Goal: Task Accomplishment & Management: Complete application form

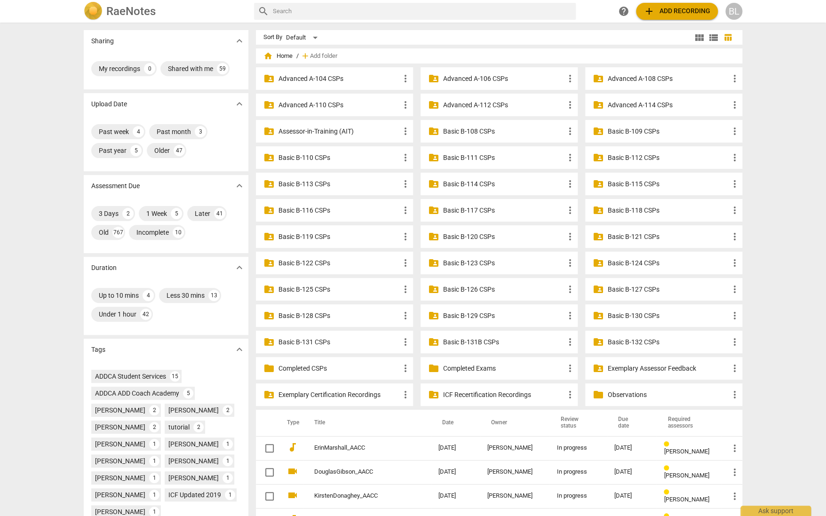
click at [636, 104] on p "Advanced A-114 CSPs" at bounding box center [668, 105] width 121 height 10
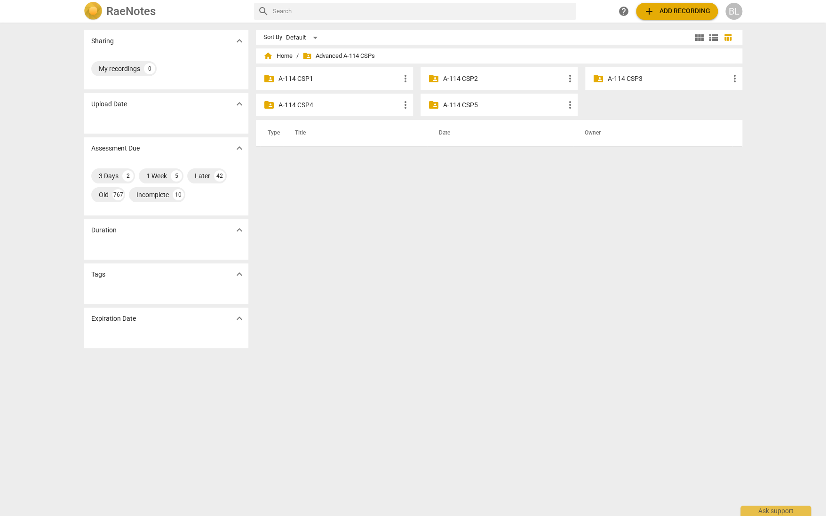
click at [629, 78] on p "A-114 CSP3" at bounding box center [668, 79] width 121 height 10
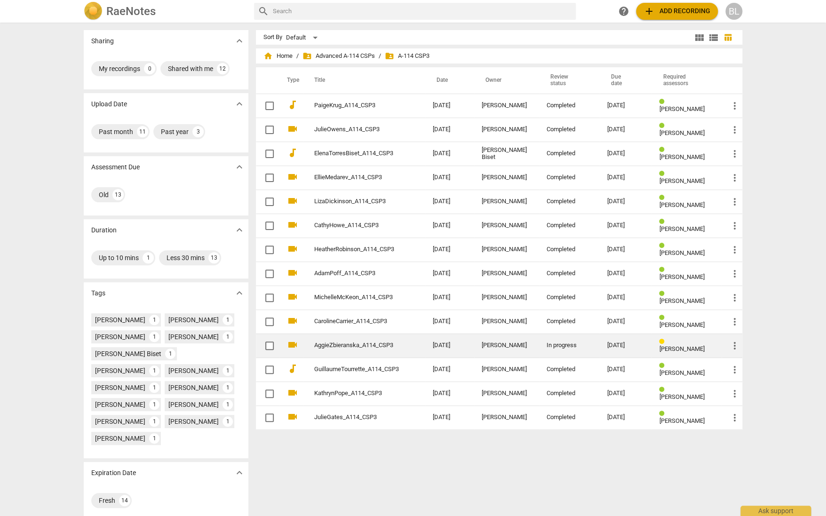
click at [373, 343] on link "AggieZbieranska_A114_CSP3" at bounding box center [356, 345] width 85 height 7
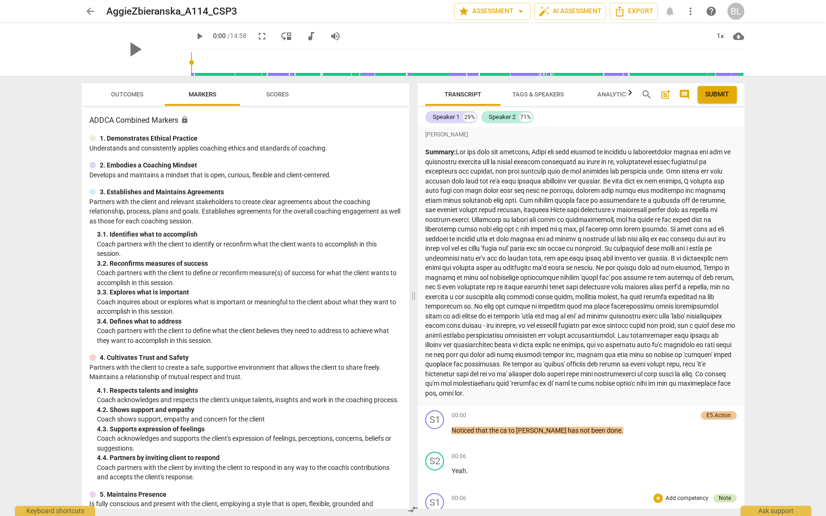
click at [727, 495] on div "Note" at bounding box center [725, 498] width 24 height 8
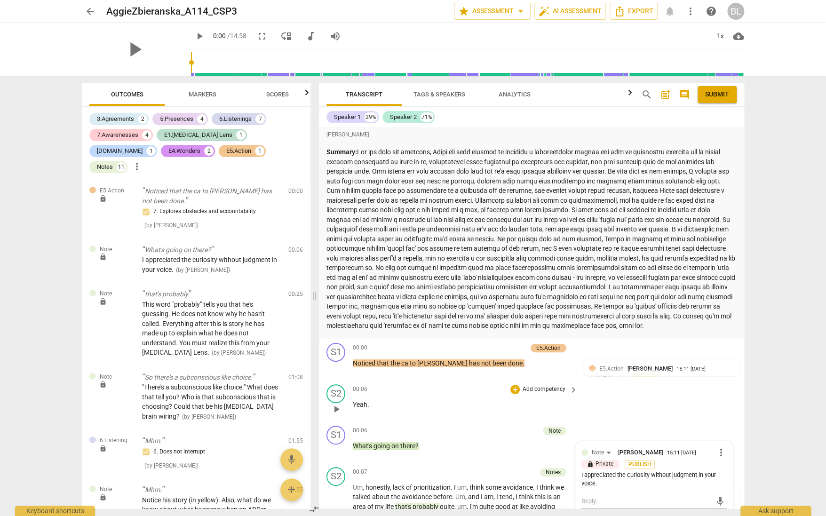
click at [725, 422] on div "S2 play_arrow pause 00:06 + Add competency keyboard_arrow_right Yeah ." at bounding box center [531, 400] width 425 height 41
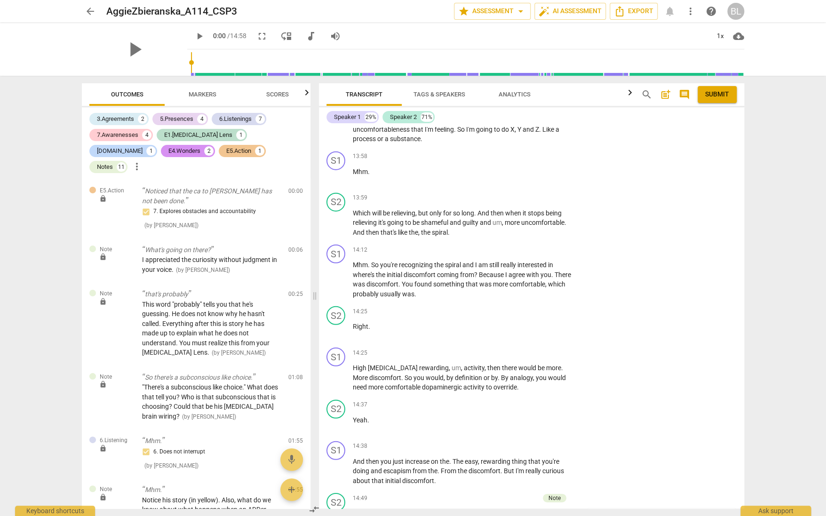
scroll to position [3039, 0]
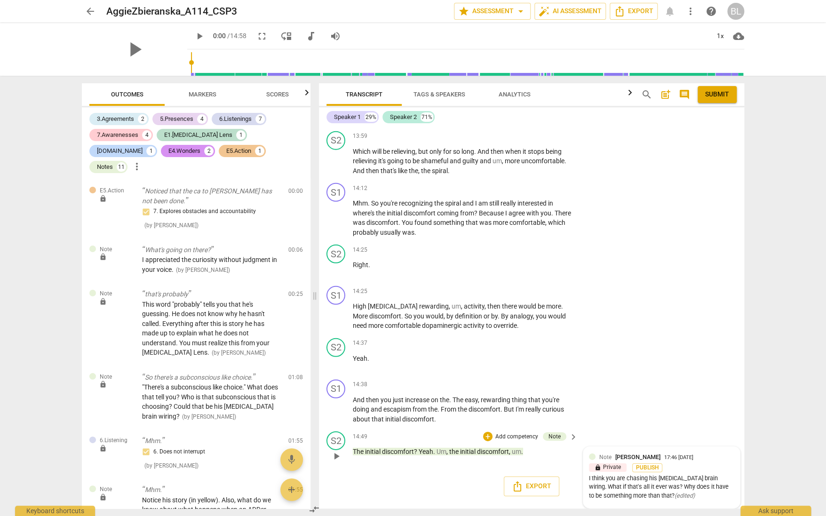
click at [681, 461] on div "17:46 [DATE]" at bounding box center [678, 458] width 29 height 6
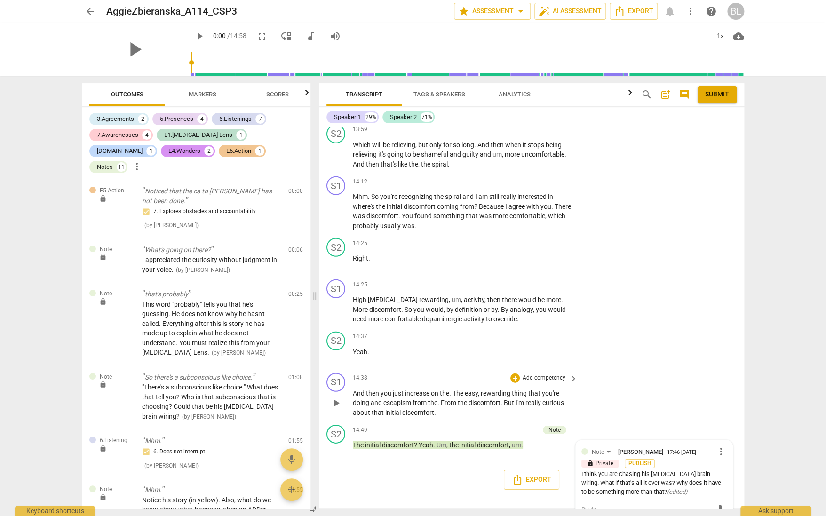
click at [704, 421] on div "S1 play_arrow pause 14:38 + Add competency keyboard_arrow_right And then you ju…" at bounding box center [531, 395] width 425 height 52
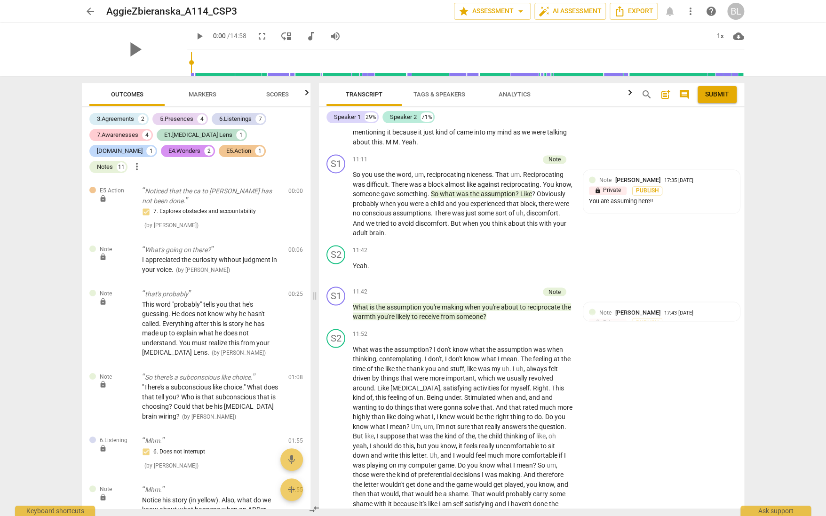
scroll to position [2480, 0]
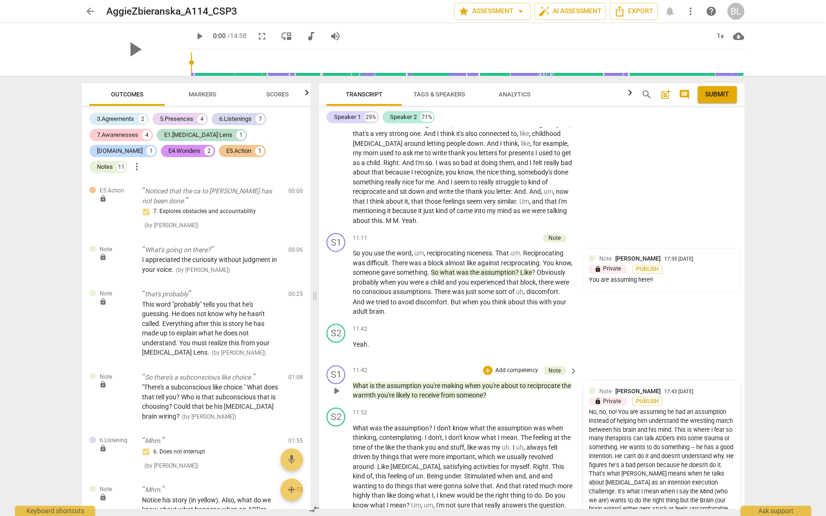
click at [706, 395] on div "Note Barbara Luther 17:43 09-08-2025" at bounding box center [666, 390] width 135 height 9
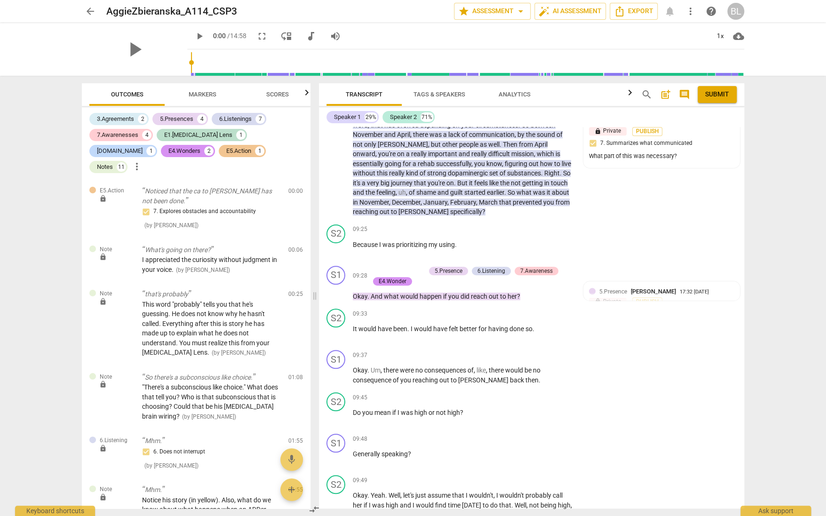
scroll to position [2070, 0]
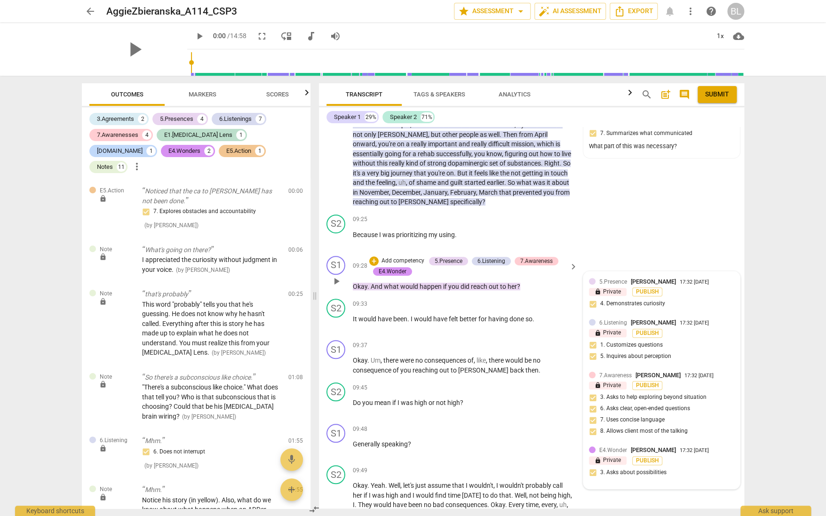
click at [679, 480] on div "E4.Wonder Barbara Luther 17:32 09-08-2025 lock Private Publish 3. Asks about po…" at bounding box center [661, 464] width 145 height 38
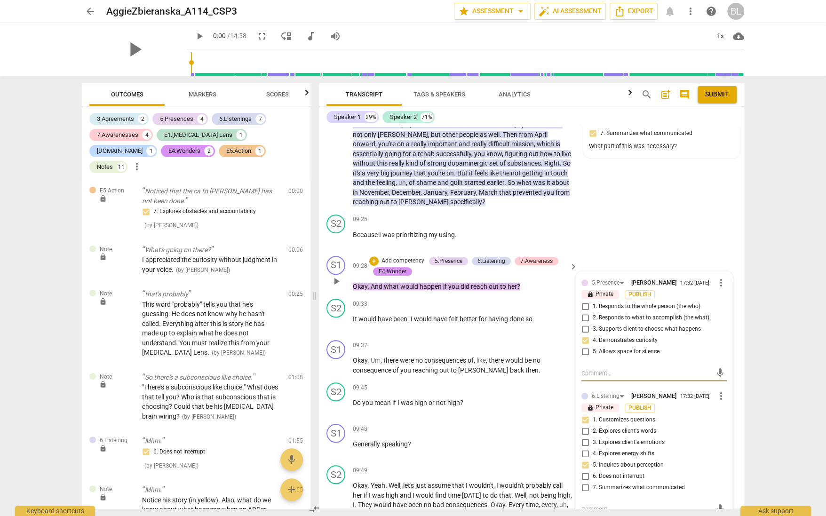
click at [581, 482] on input "6. Does not interrupt" at bounding box center [584, 476] width 15 height 11
click at [582, 482] on input "6. Does not interrupt" at bounding box center [584, 476] width 15 height 11
checkbox input "false"
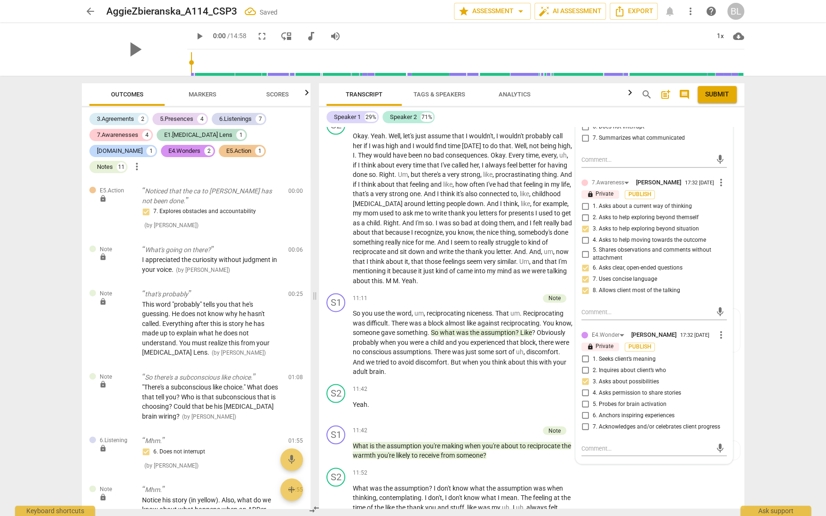
scroll to position [2424, 0]
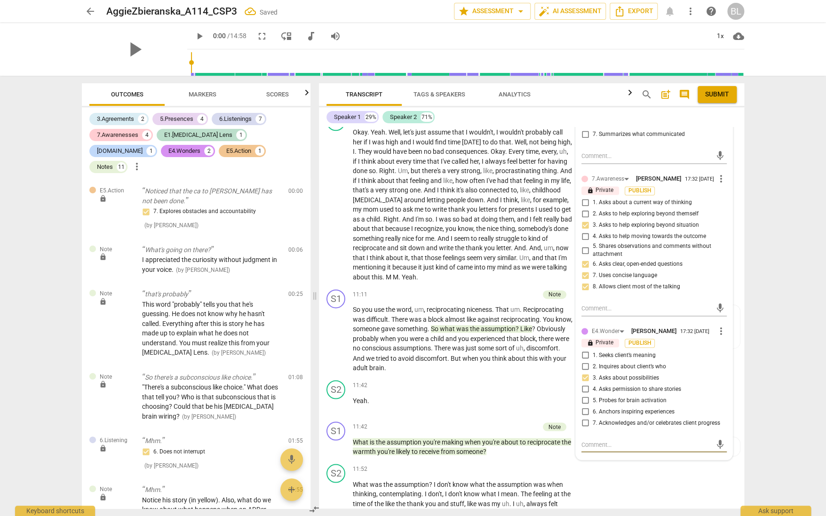
click at [589, 449] on textarea at bounding box center [646, 444] width 130 height 9
type textarea "S"
type textarea "So"
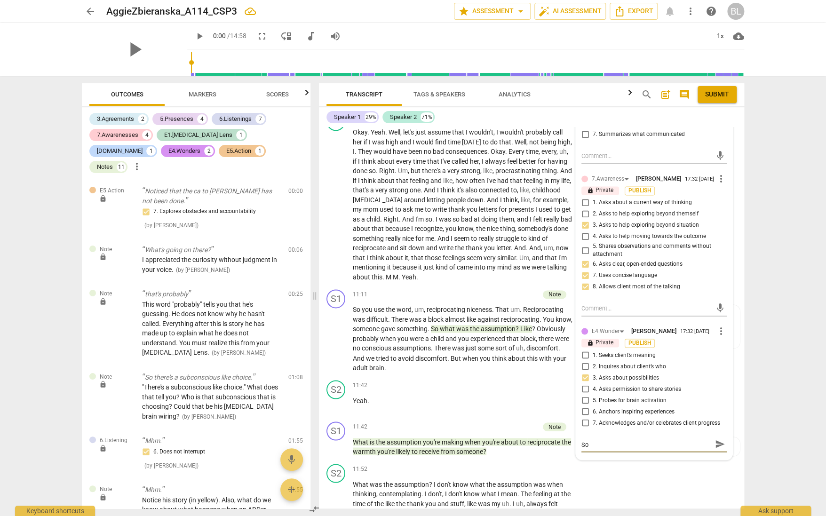
type textarea "So,"
type textarea "So, w"
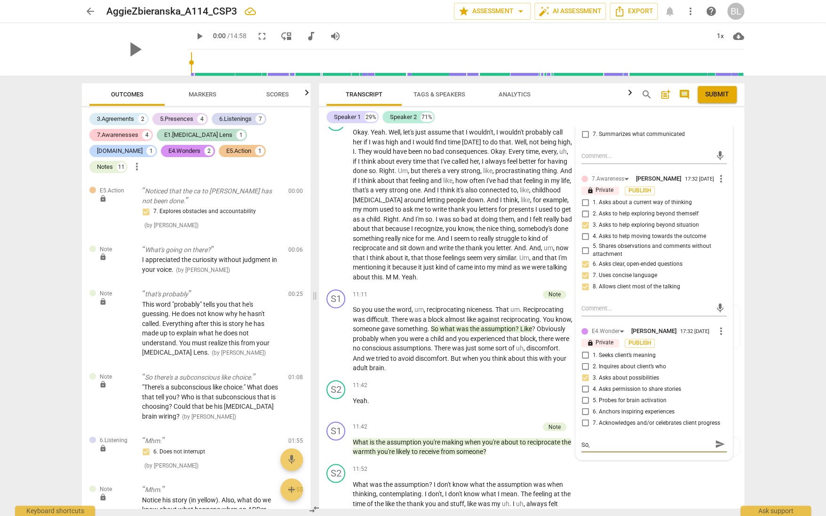
type textarea "So, w"
type textarea "So, wh"
type textarea "So, wha"
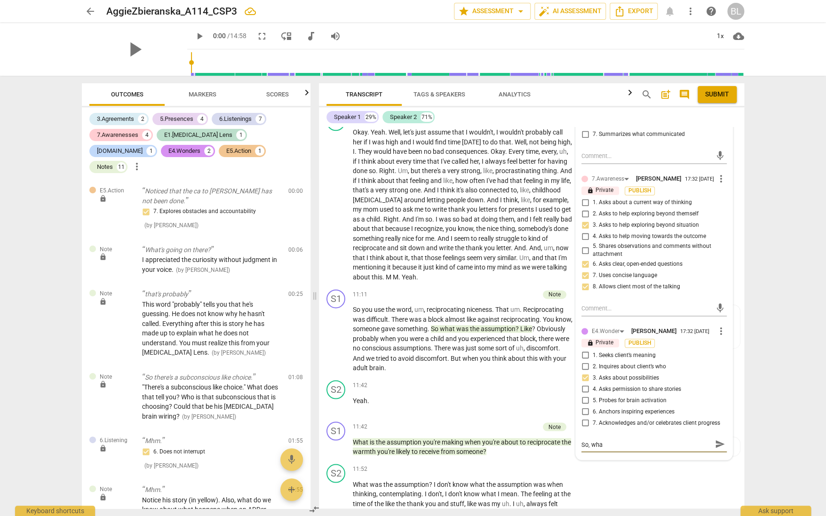
type textarea "So, what"
type textarea "So, what d"
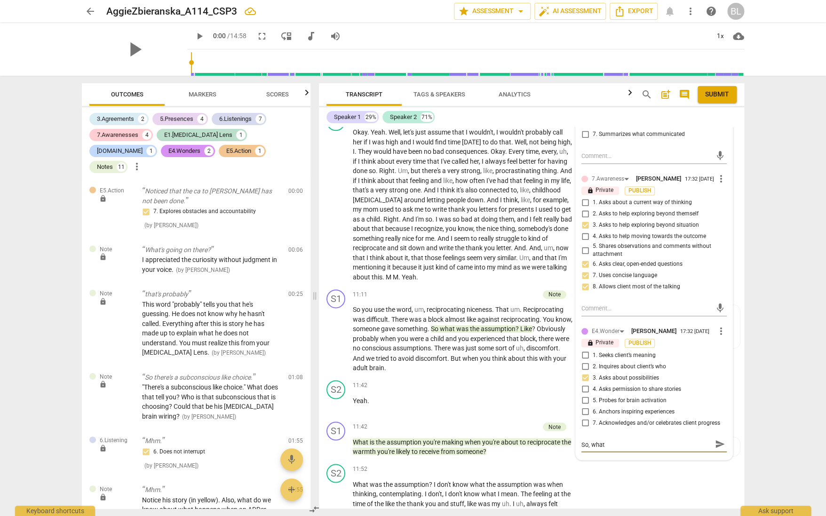
type textarea "So, what d"
type textarea "So, what do"
type textarea "So, what doe"
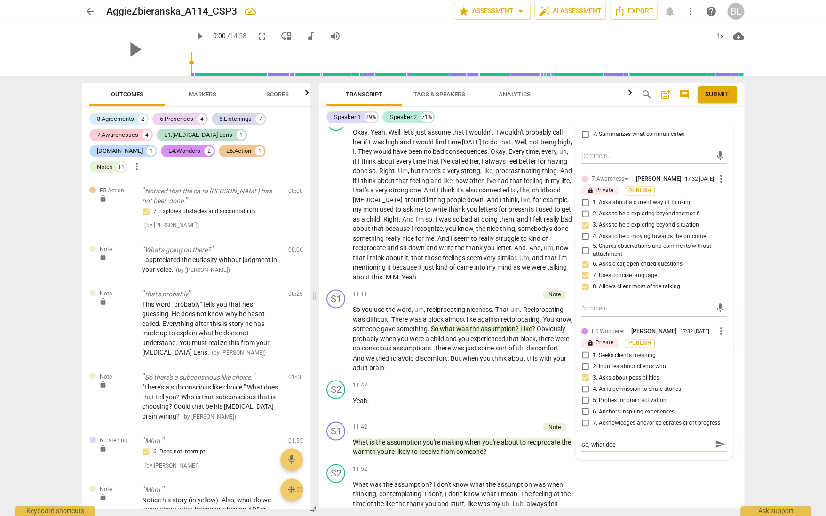
type textarea "So, what does"
type textarea "So, what does h"
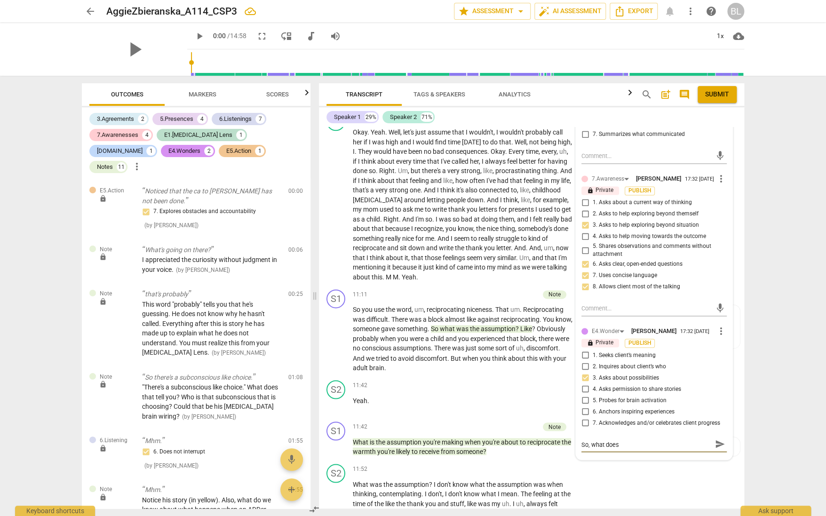
type textarea "So, what does h"
type textarea "So, what does he"
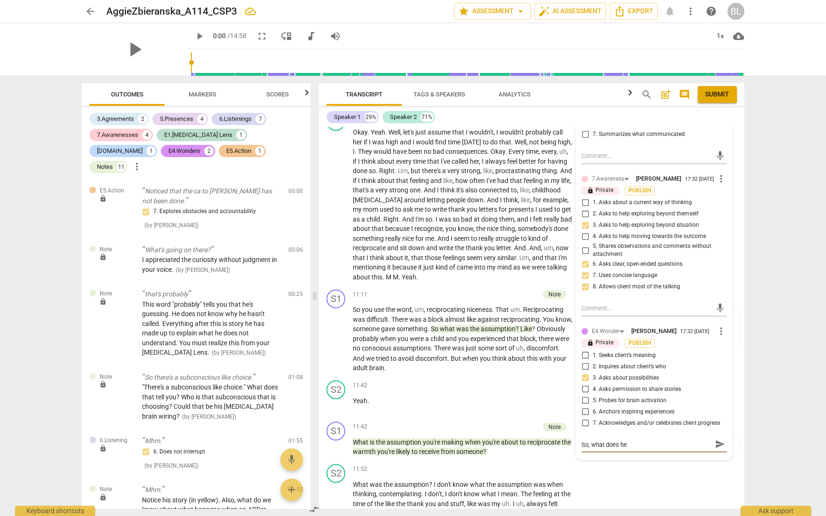
type textarea "So, what does he w"
type textarea "So, what does he wa"
type textarea "So, what does he wan"
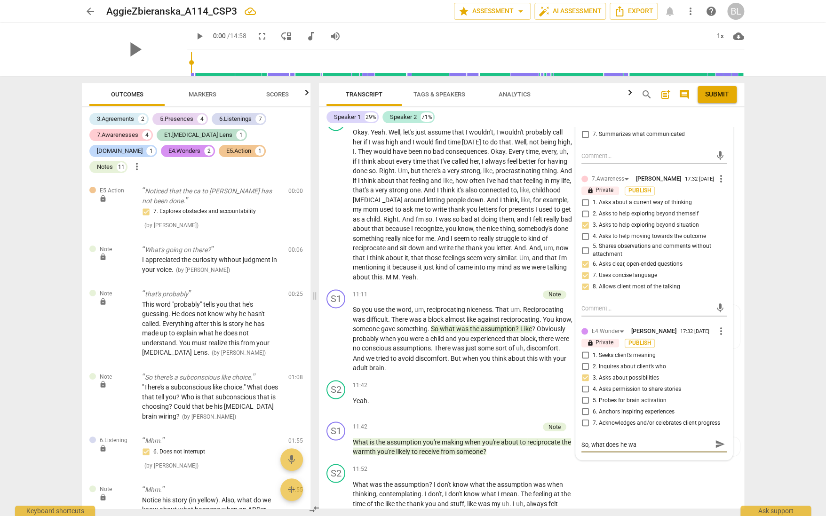
type textarea "So, what does he wan"
type textarea "So, what does he want"
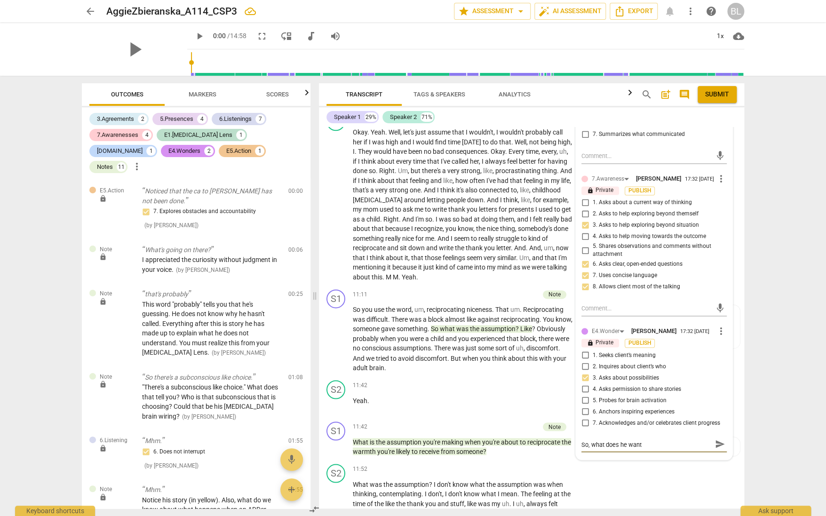
type textarea "So, what does he want t"
type textarea "So, what does he want to"
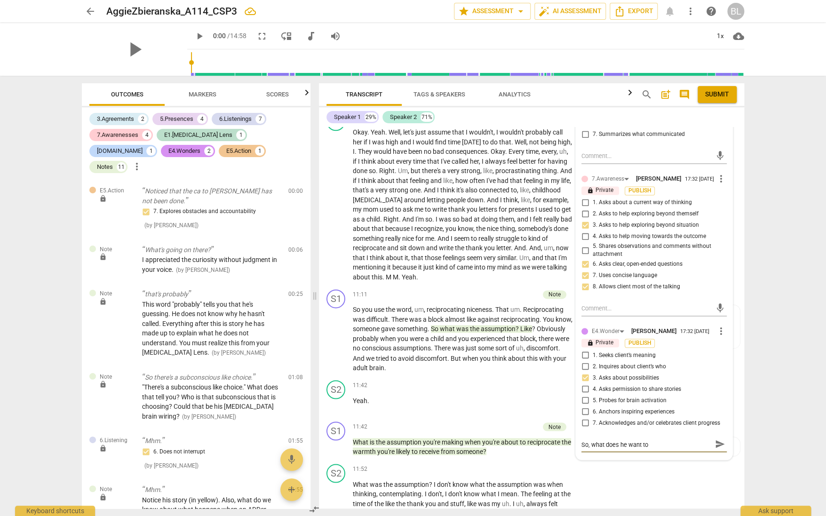
type textarea "So, what does he want to"
type textarea "So, what does he want to d"
type textarea "So, what does he want to do"
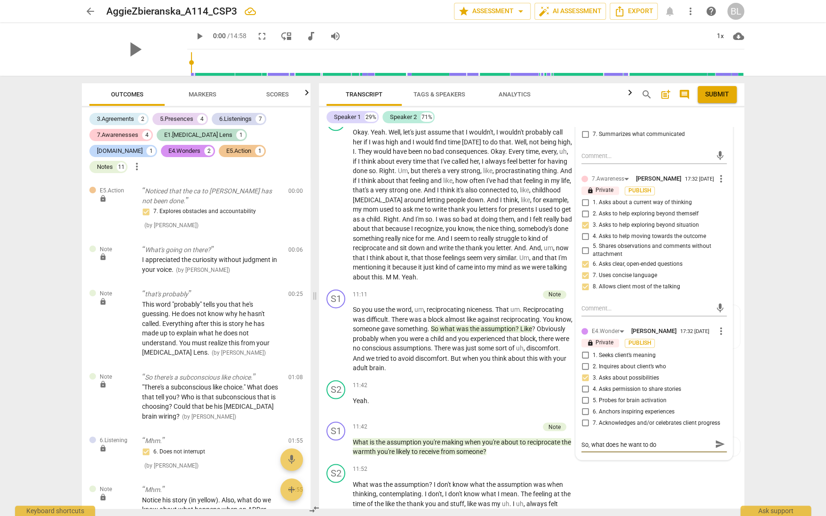
type textarea "So, what does he want to do"
type textarea "So, what does he want to do h"
type textarea "So, what does he want to do he"
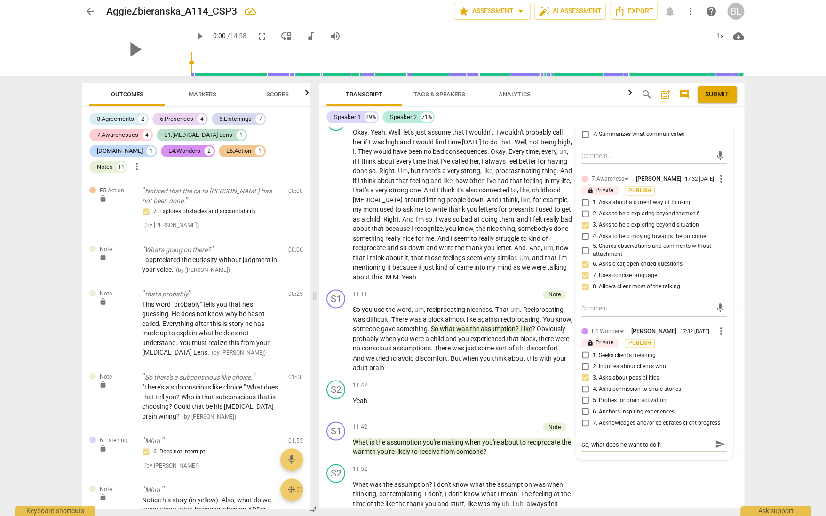
type textarea "So, what does he want to do he"
type textarea "So, what does he want to do her"
type textarea "So, what does he want to do here"
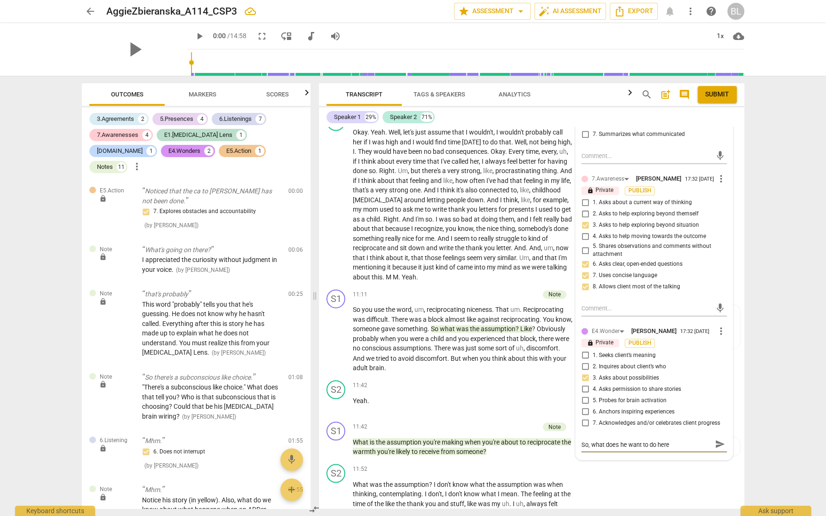
type textarea "So, what does he want to do here?"
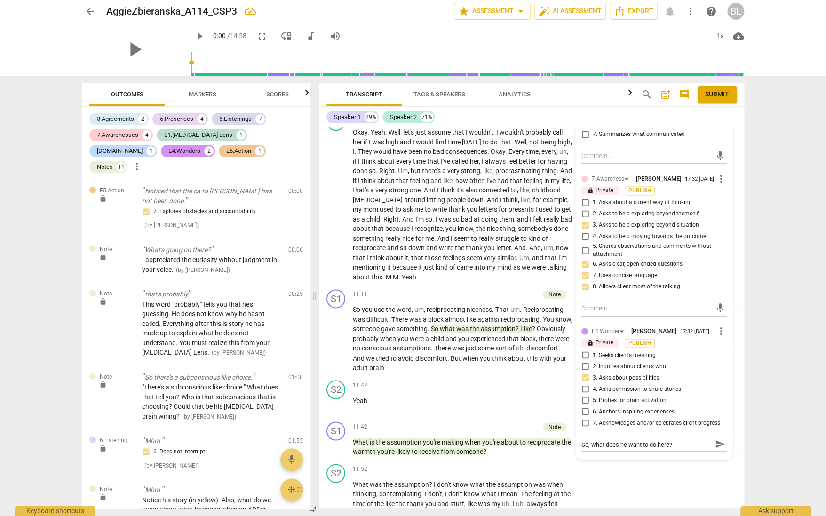
type textarea "So, what does he want to do here?"
type textarea "So, what does he want to do here? W"
type textarea "So, what does he want to do here? Wh"
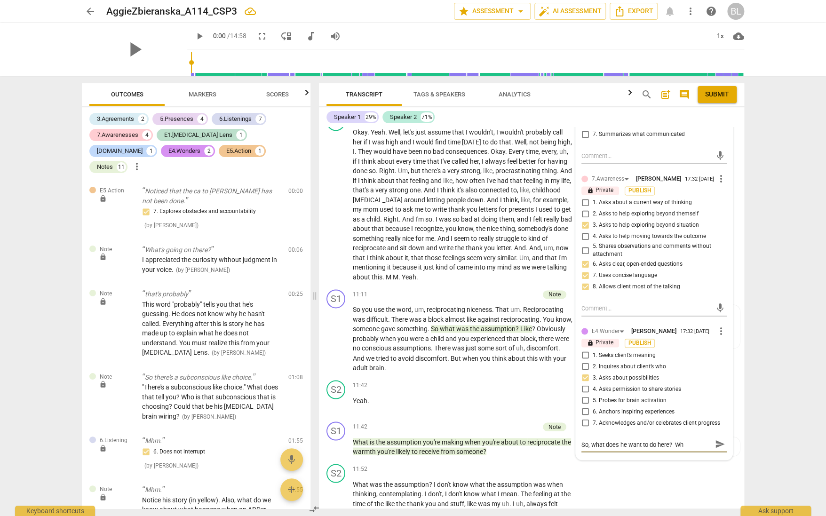
type textarea "So, what does he want to do here? Whe"
type textarea "So, what does he want to do here? Wher"
type textarea "So, what does he want to do here? Where"
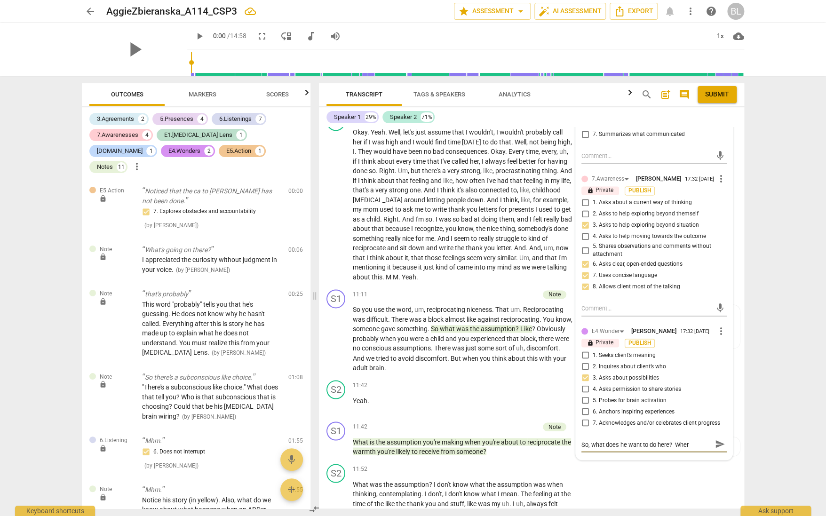
type textarea "So, what does he want to do here? Where"
type textarea "So, what does he want to do here? Where d"
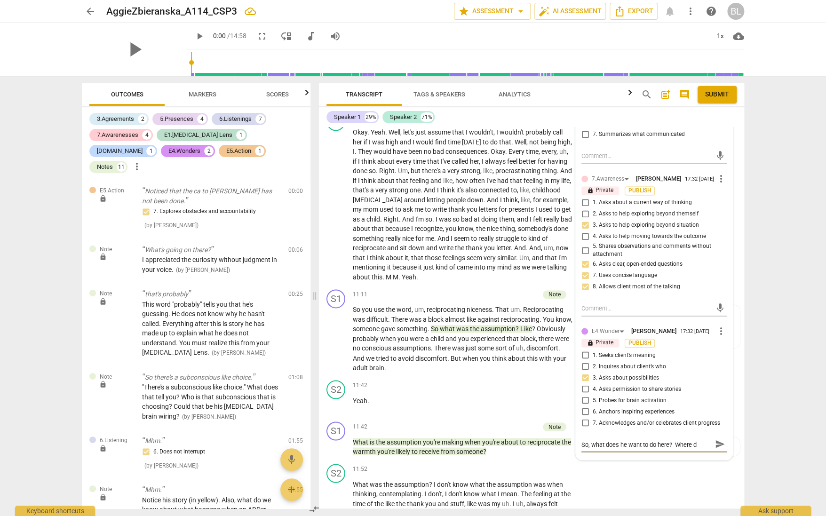
type textarea "So, what does he want to do here? Where do"
type textarea "So, what does he want to do here? Where doe"
type textarea "So, what does he want to do here? Where does"
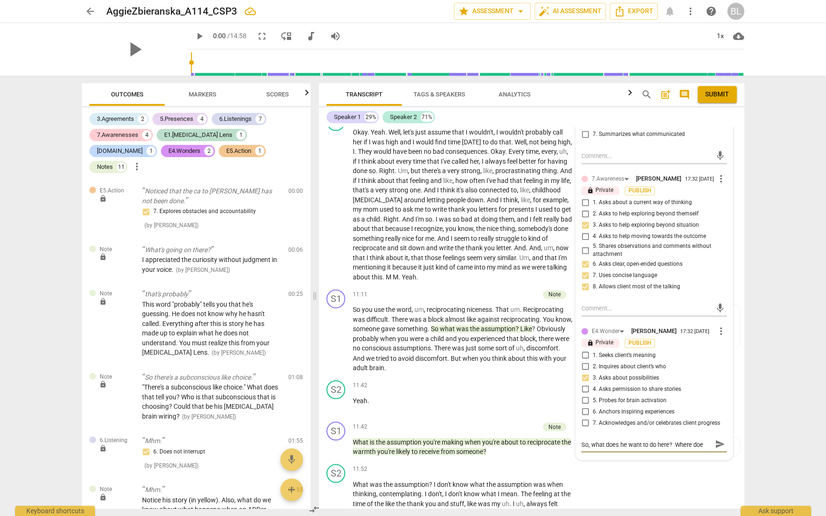
type textarea "So, what does he want to do here? Where does"
type textarea "So, what does he want to do here? Where does h"
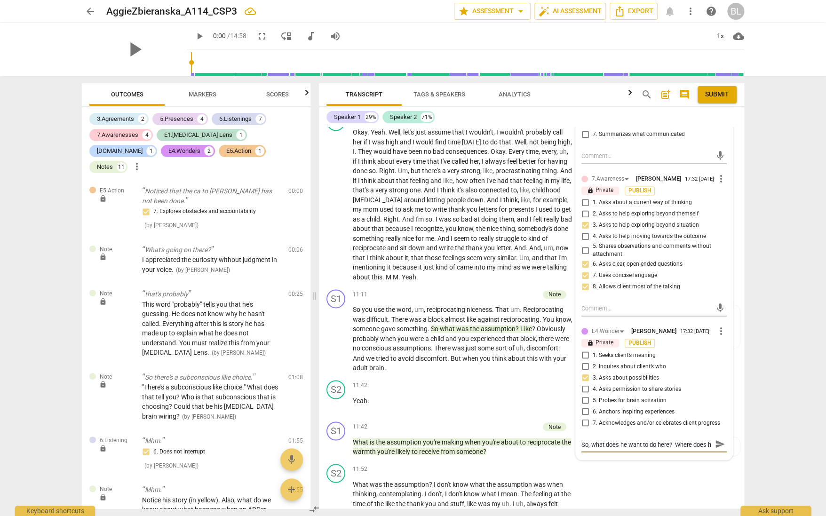
scroll to position [8, 0]
type textarea "So, what does he want to do here? Where does he"
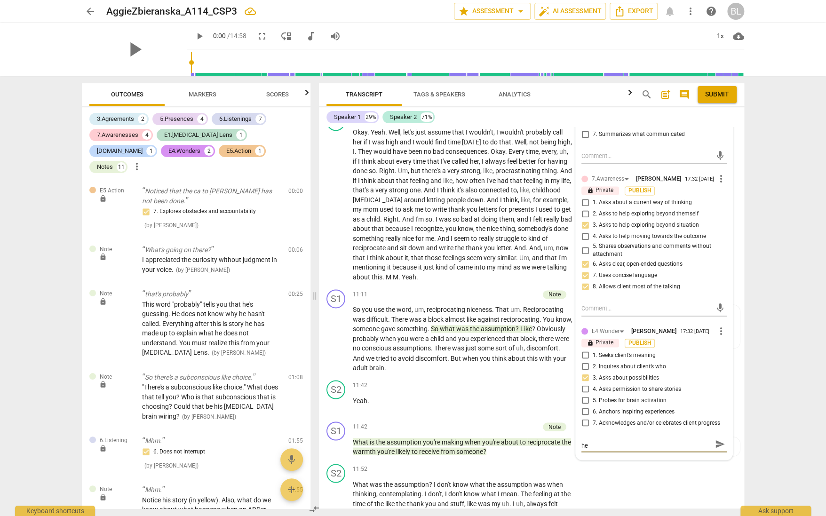
type textarea "So, what does he want to do here? Where does he w"
type textarea "So, what does he want to do here? Where does he wa"
type textarea "So, what does he want to do here? Where does he wan"
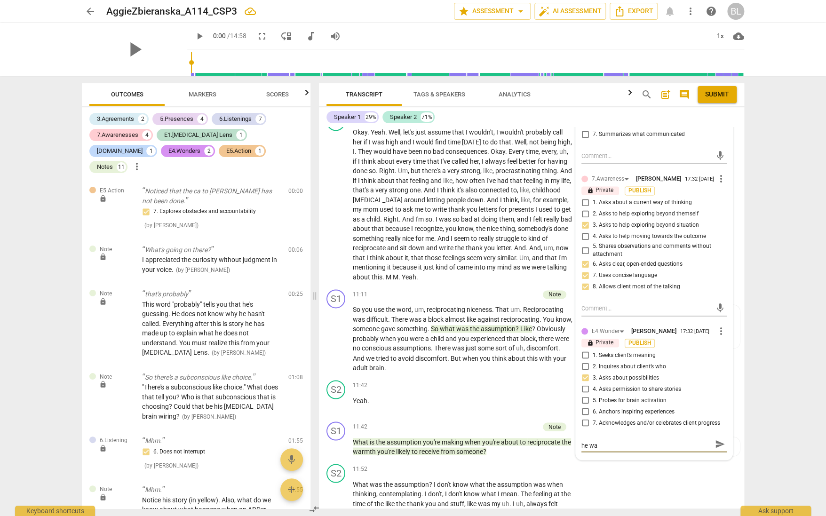
type textarea "So, what does he want to do here? Where does he wan"
type textarea "So, what does he want to do here? Where does he want"
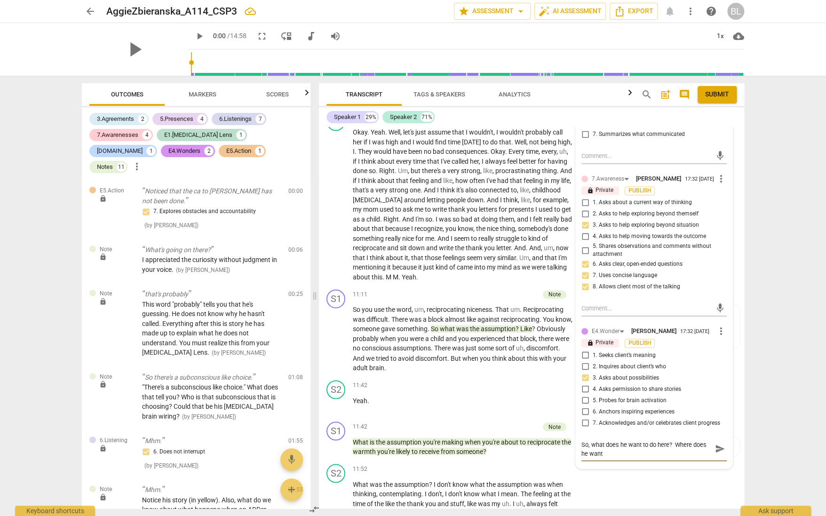
type textarea "So, what does he want to do here? Where does he want"
type textarea "So, what does he want to do here? Where does he want t"
type textarea "So, what does he want to do here? Where does he want to"
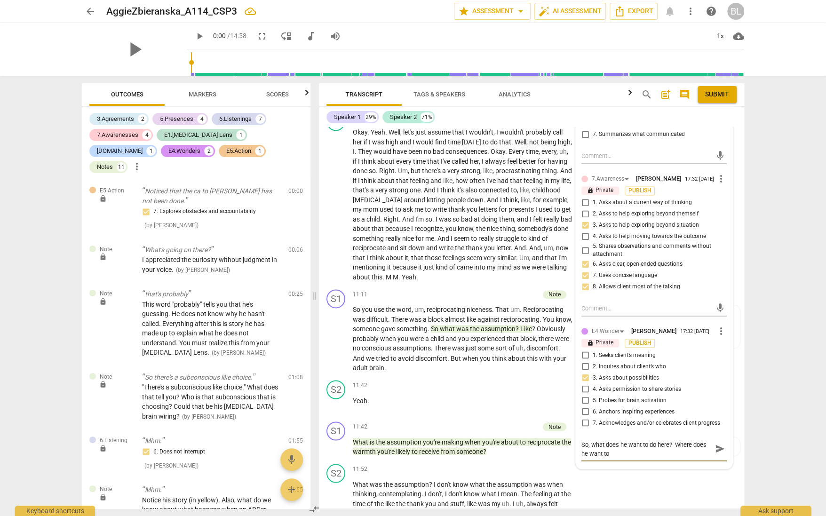
type textarea "So, what does he want to do here? Where does he want to"
type textarea "So, what does he want to do here? Where does he want to g"
type textarea "So, what does he want to do here? Where does he want to go"
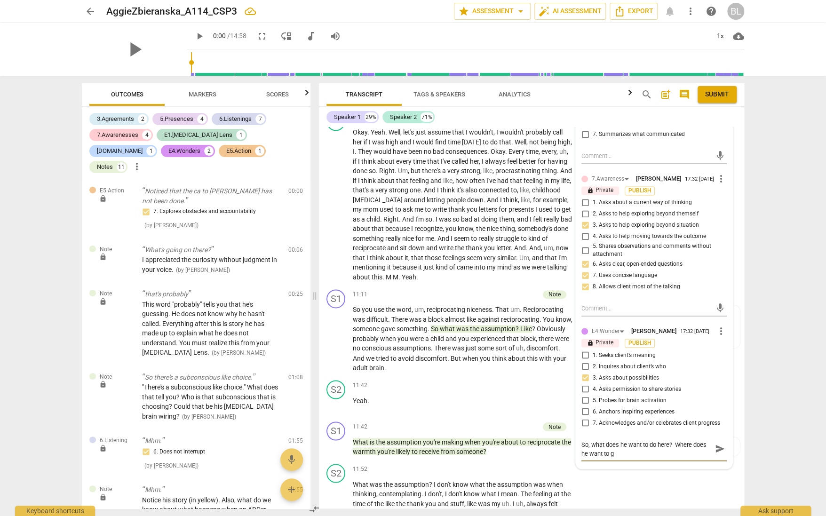
type textarea "So, what does he want to do here? Where does he want to go"
type textarea "So, what does he want to do here? Where does he want to go?"
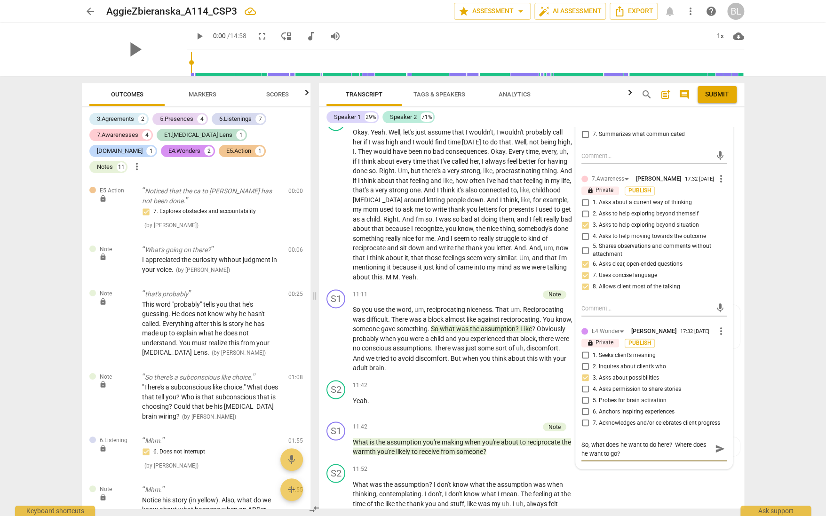
type textarea "So, what does he want to do here? Where does he want to go?"
type textarea "So, what does he want to do here? Where does he want to go? W"
type textarea "So, what does he want to do here? Where does he want to go? Wh"
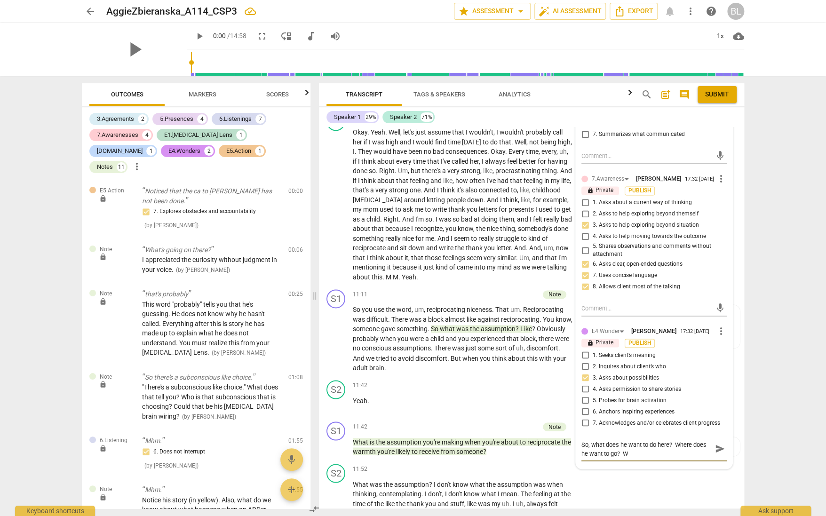
type textarea "So, what does he want to do here? Where does he want to go? Wh"
type textarea "So, what does he want to do here? Where does he want to go? Wha"
type textarea "So, what does he want to do here? Where does he want to go? What"
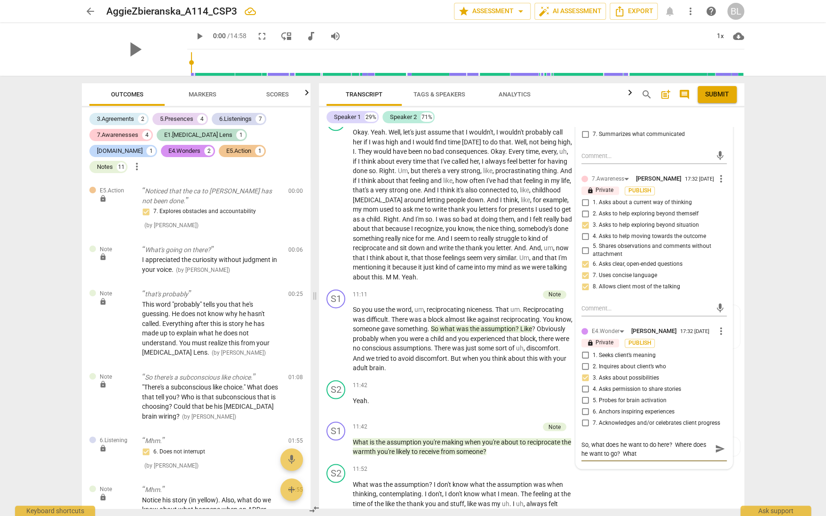
type textarea "So, what does he want to do here? Where does he want to go? What"
type textarea "So, what does he want to do here? Where does he want to go? What i"
type textarea "So, what does he want to do here? Where does he want to go? What is"
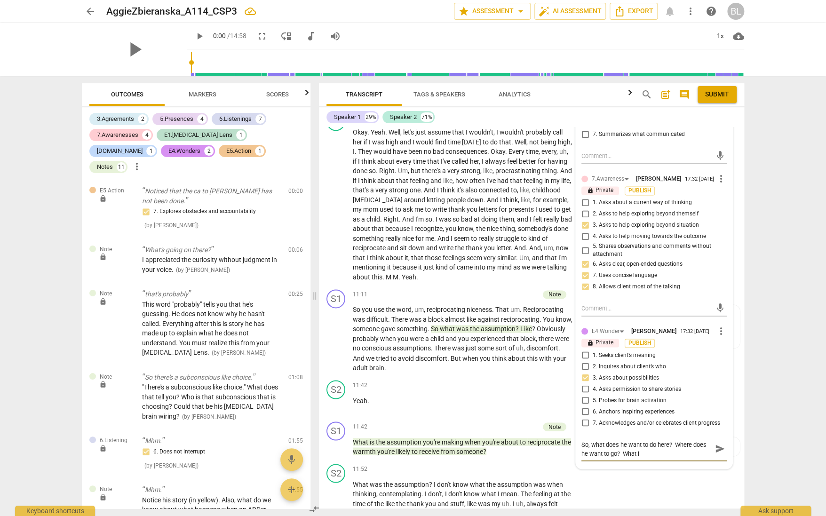
type textarea "So, what does he want to do here? Where does he want to go? What is"
type textarea "So, what does he want to do here? Where does he want to go? What is a"
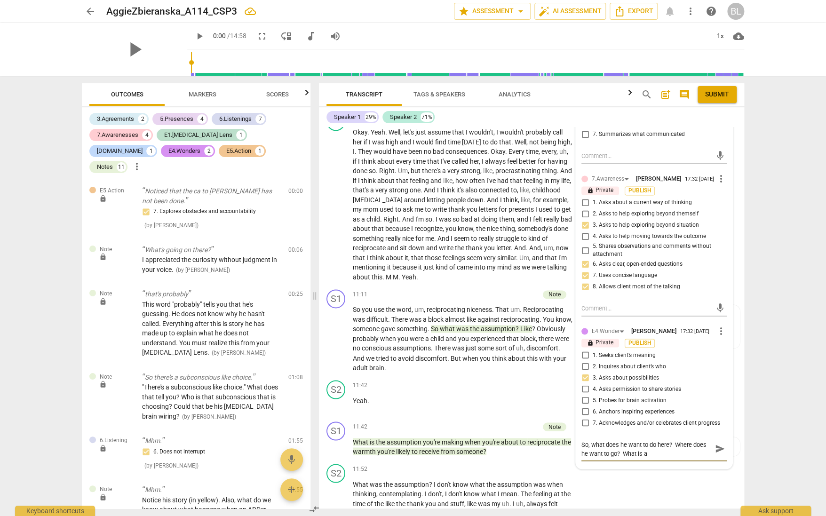
type textarea "So, what does he want to do here? Where does he want to go? What is a"
type textarea "So, what does he want to do here? Where does he want to go? What is a p"
type textarea "So, what does he want to do here? Where does he want to go? What is a pr"
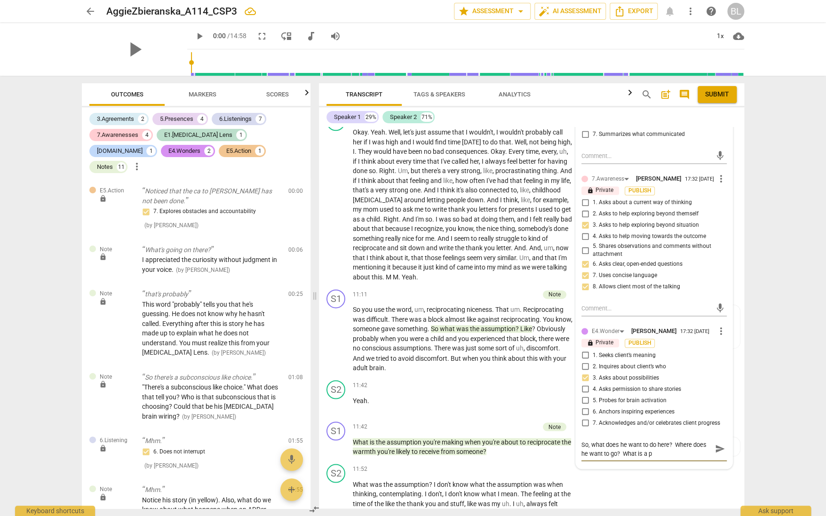
type textarea "So, what does he want to do here? Where does he want to go? What is a pr"
type textarea "So, what does he want to do here? Where does he want to go? What is a pro"
type textarea "So, what does he want to do here? Where does he want to go? What is a prod"
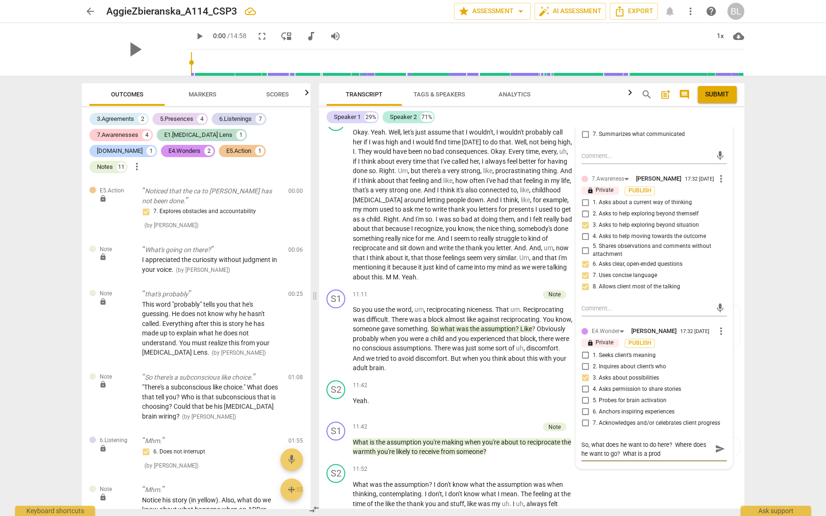
type textarea "So, what does he want to do here? Where does he want to go? What is a produ"
type textarea "So, what does he want to do here? Where does he want to go? What is a produc"
type textarea "So, what does he want to do here? Where does he want to go? What is a product"
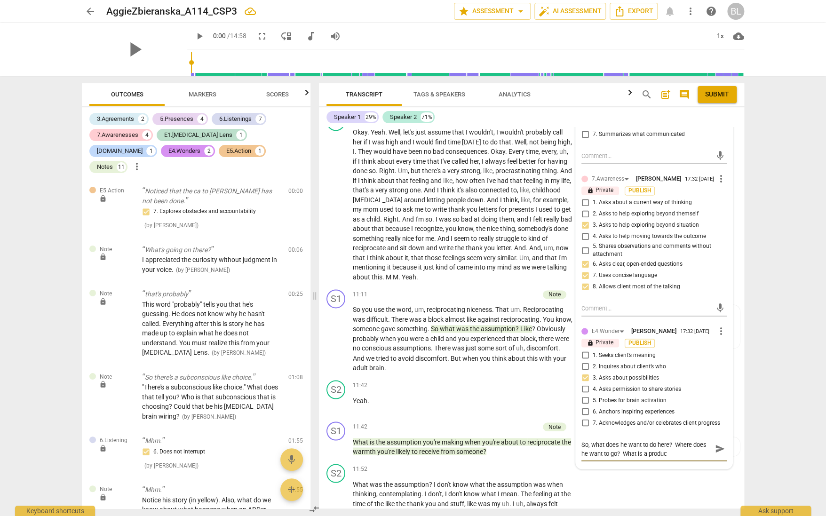
type textarea "So, what does he want to do here? Where does he want to go? What is a product"
type textarea "So, what does he want to do here? Where does he want to go? What is a producti"
type textarea "So, what does he want to do here? Where does he want to go? What is a productiv"
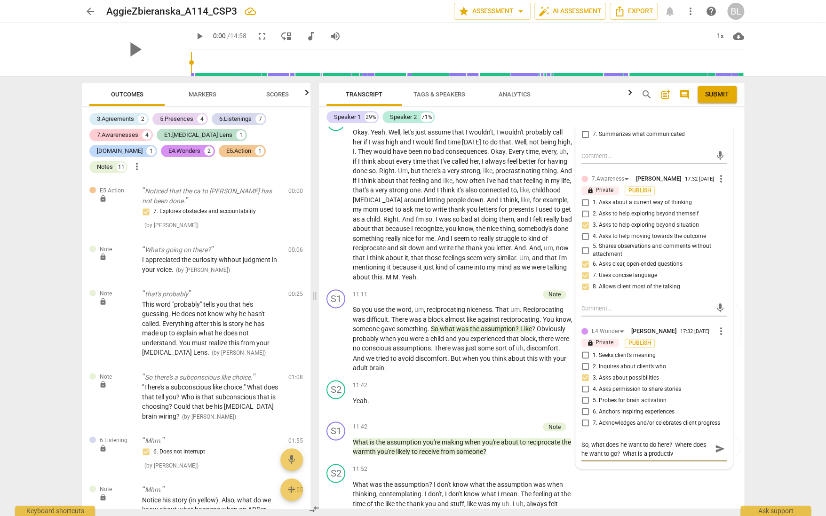
type textarea "So, what does he want to do here? Where does he want to go? What is a productive"
type textarea "So, what does he want to do here? Where does he want to go? What is a productiv…"
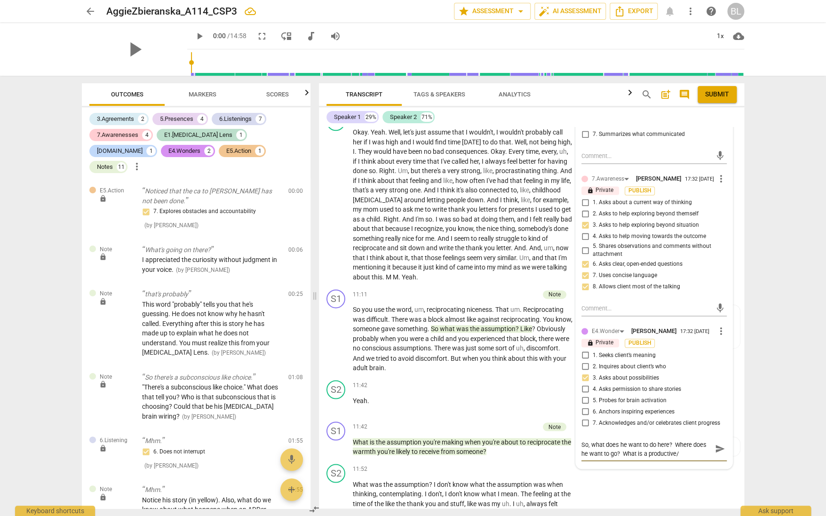
type textarea "So, what does he want to do here? Where does he want to go? What is a productiv…"
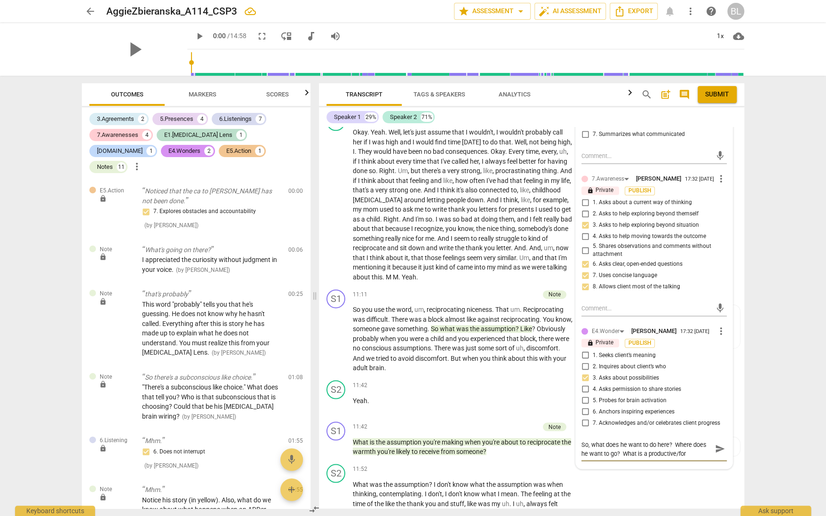
type textarea "So, what does he want to do here? Where does he want to go? What is a productiv…"
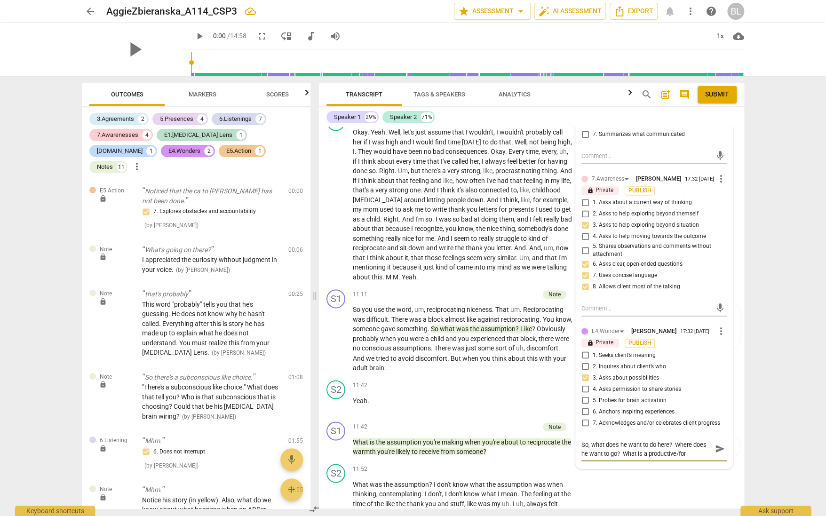
type textarea "So, what does he want to do here? Where does he want to go? What is a productiv…"
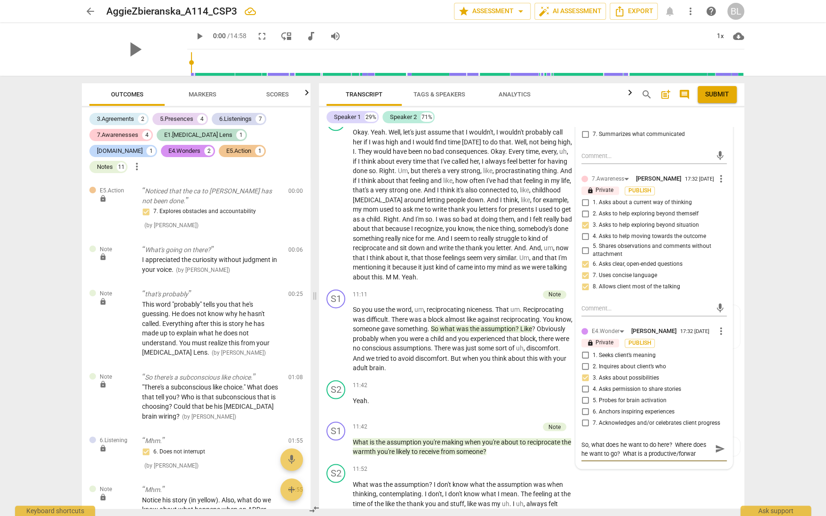
type textarea "So, what does he want to do here? Where does he want to go? What is a productiv…"
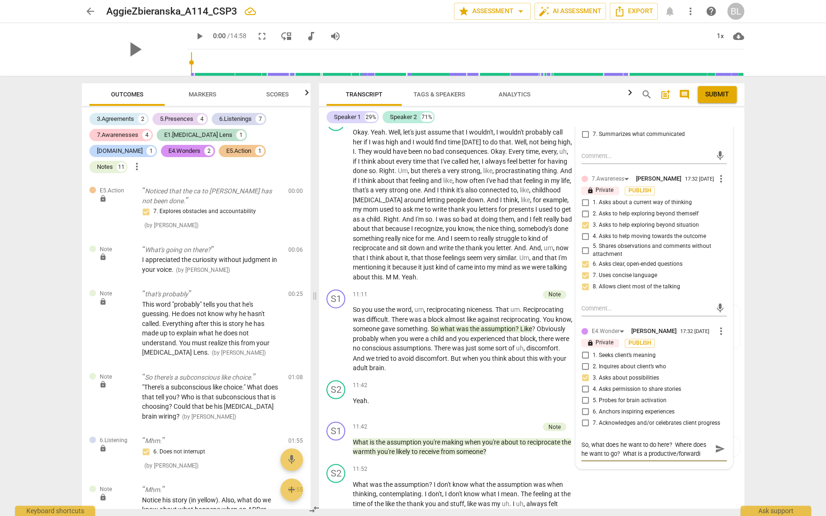
type textarea "So, what does he want to do here? Where does he want to go? What is a productiv…"
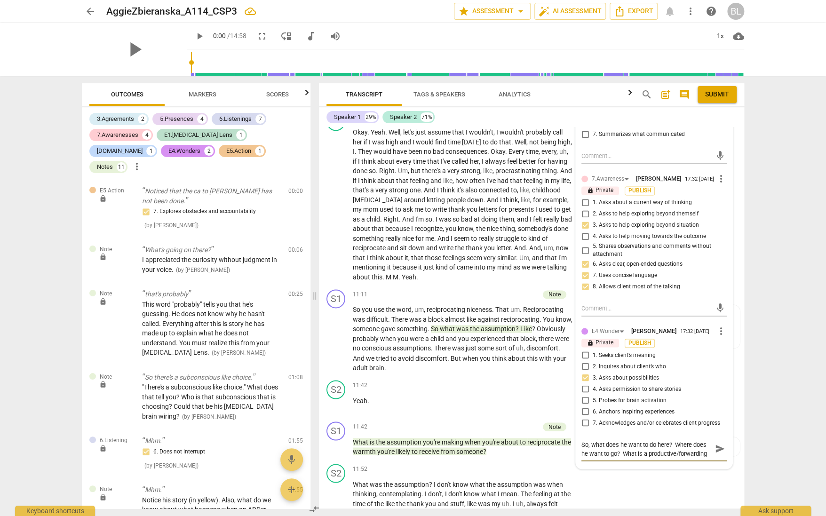
type textarea "So, what does he want to do here? Where does he want to go? What is a productiv…"
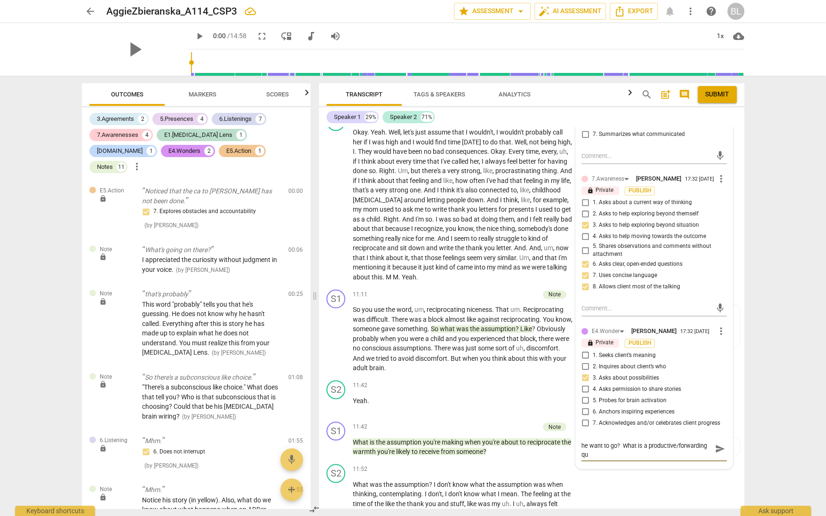
type textarea "So, what does he want to do here? Where does he want to go? What is a productiv…"
click at [536, 405] on p "Yeah ." at bounding box center [463, 400] width 220 height 10
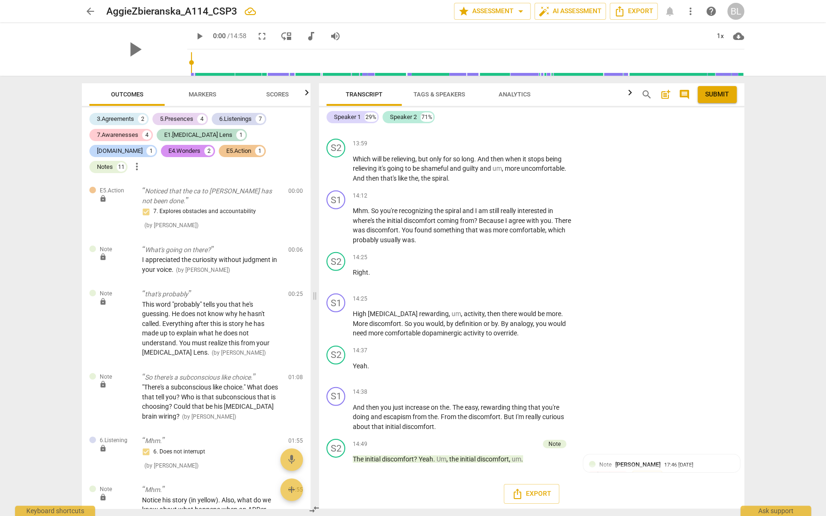
scroll to position [3039, 0]
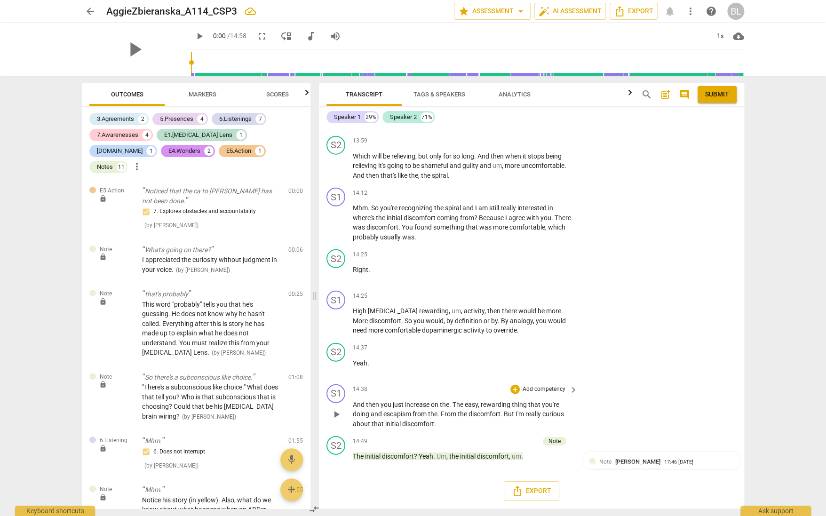
click at [656, 401] on div "S1 play_arrow pause 14:38 + Add competency keyboard_arrow_right And then you ju…" at bounding box center [531, 406] width 425 height 52
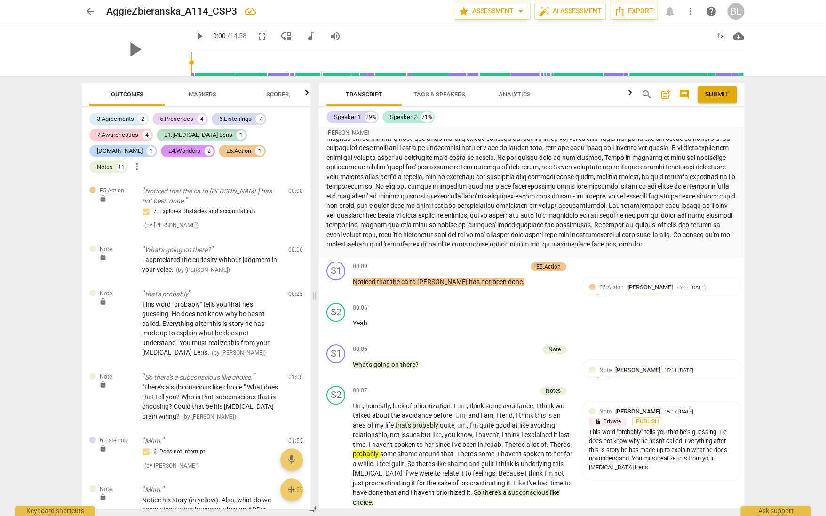
scroll to position [0, 0]
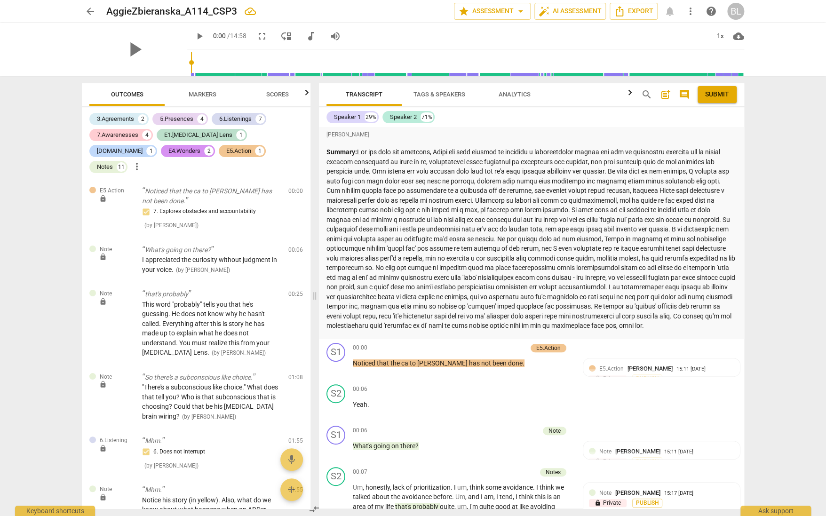
click at [716, 93] on span "Submit" at bounding box center [717, 94] width 24 height 9
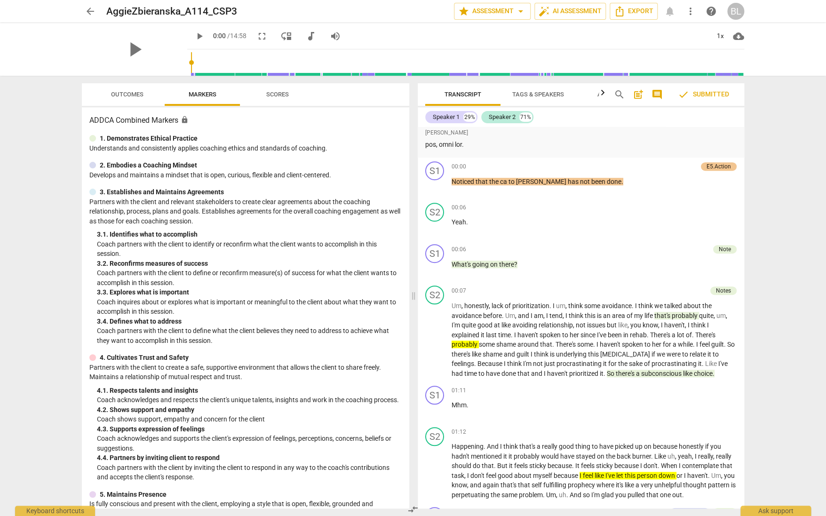
scroll to position [259, 0]
